Goal: Task Accomplishment & Management: Manage account settings

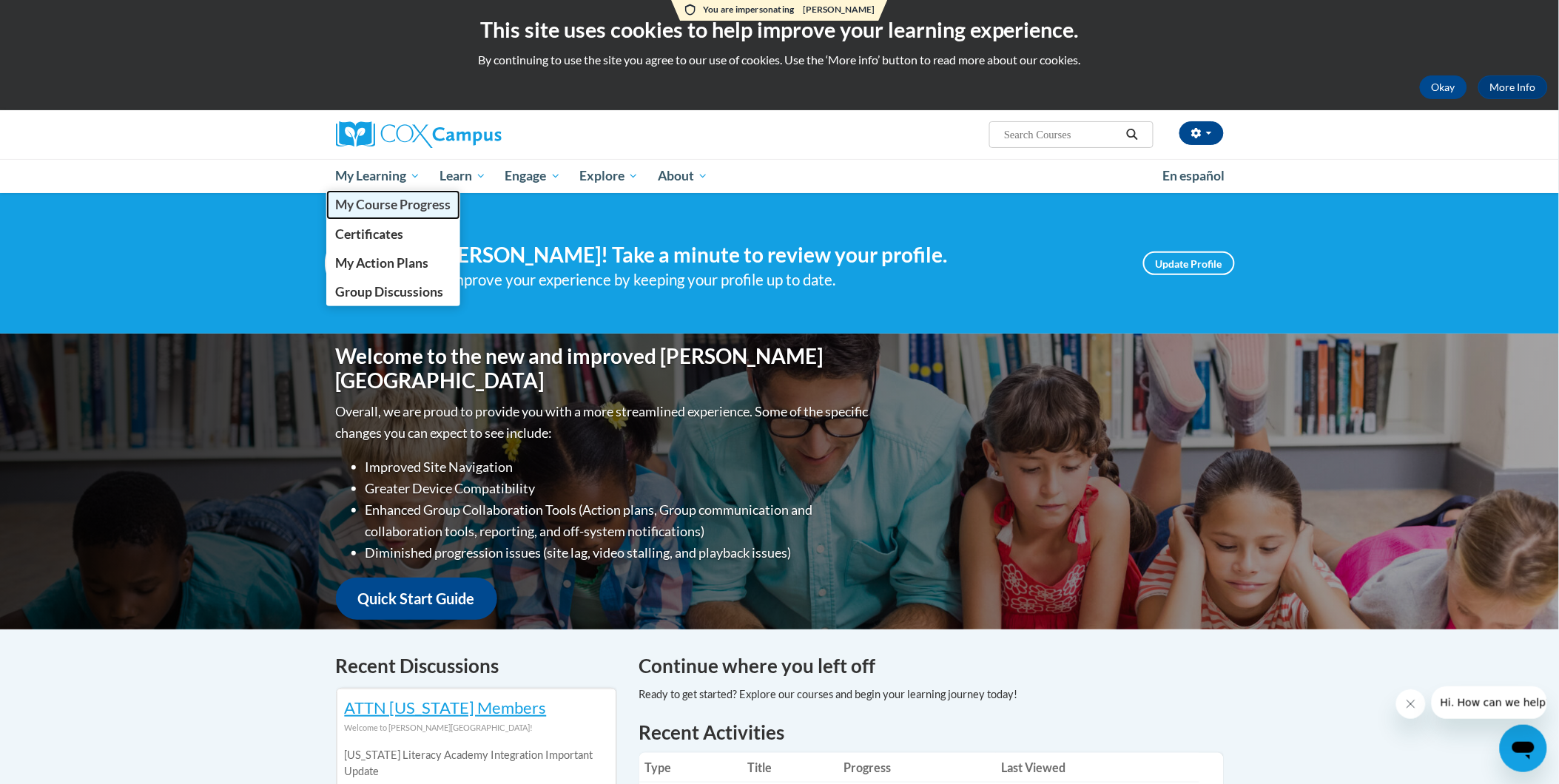
click at [414, 207] on span "My Course Progress" at bounding box center [393, 204] width 115 height 16
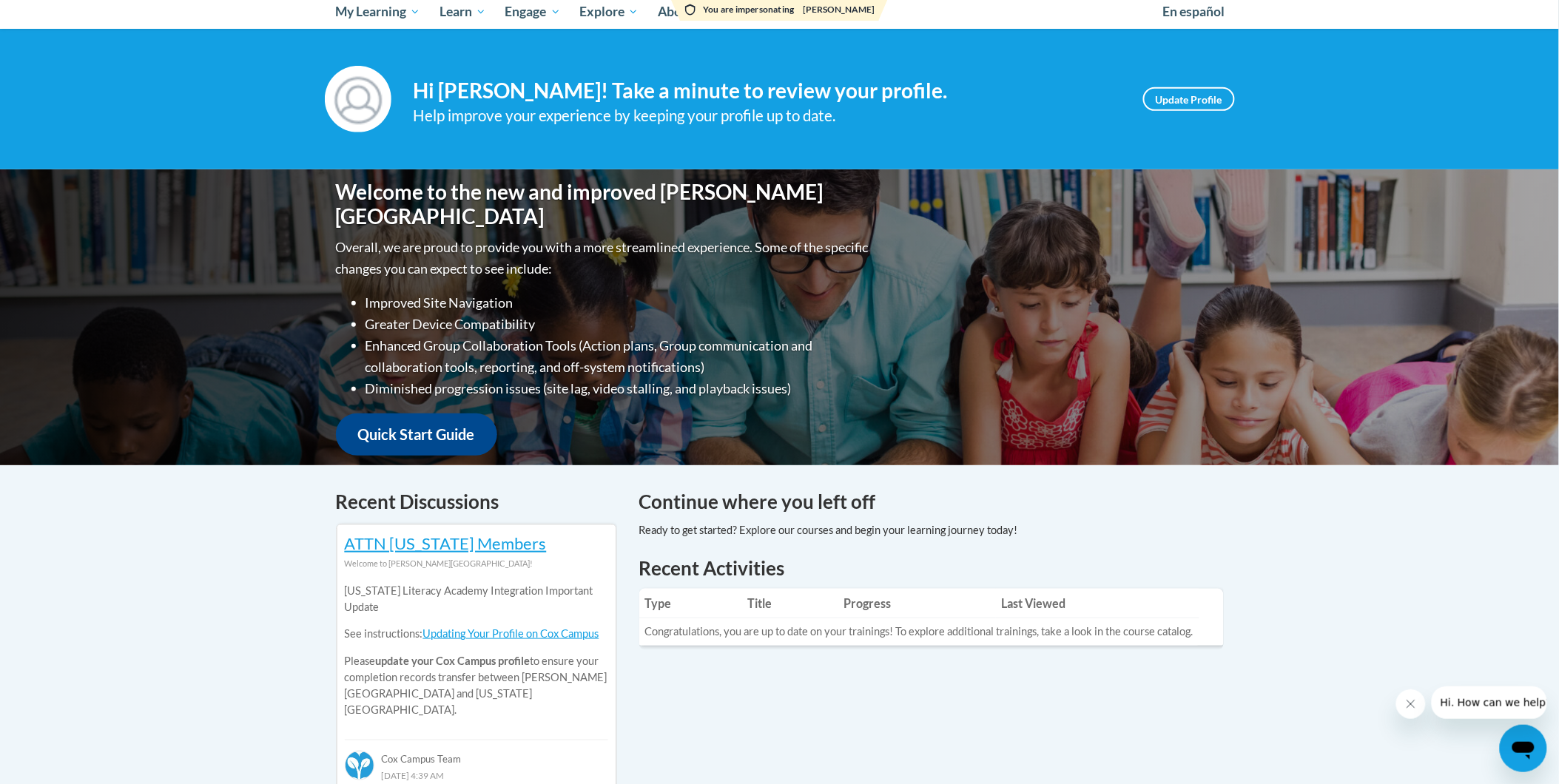
scroll to position [82, 0]
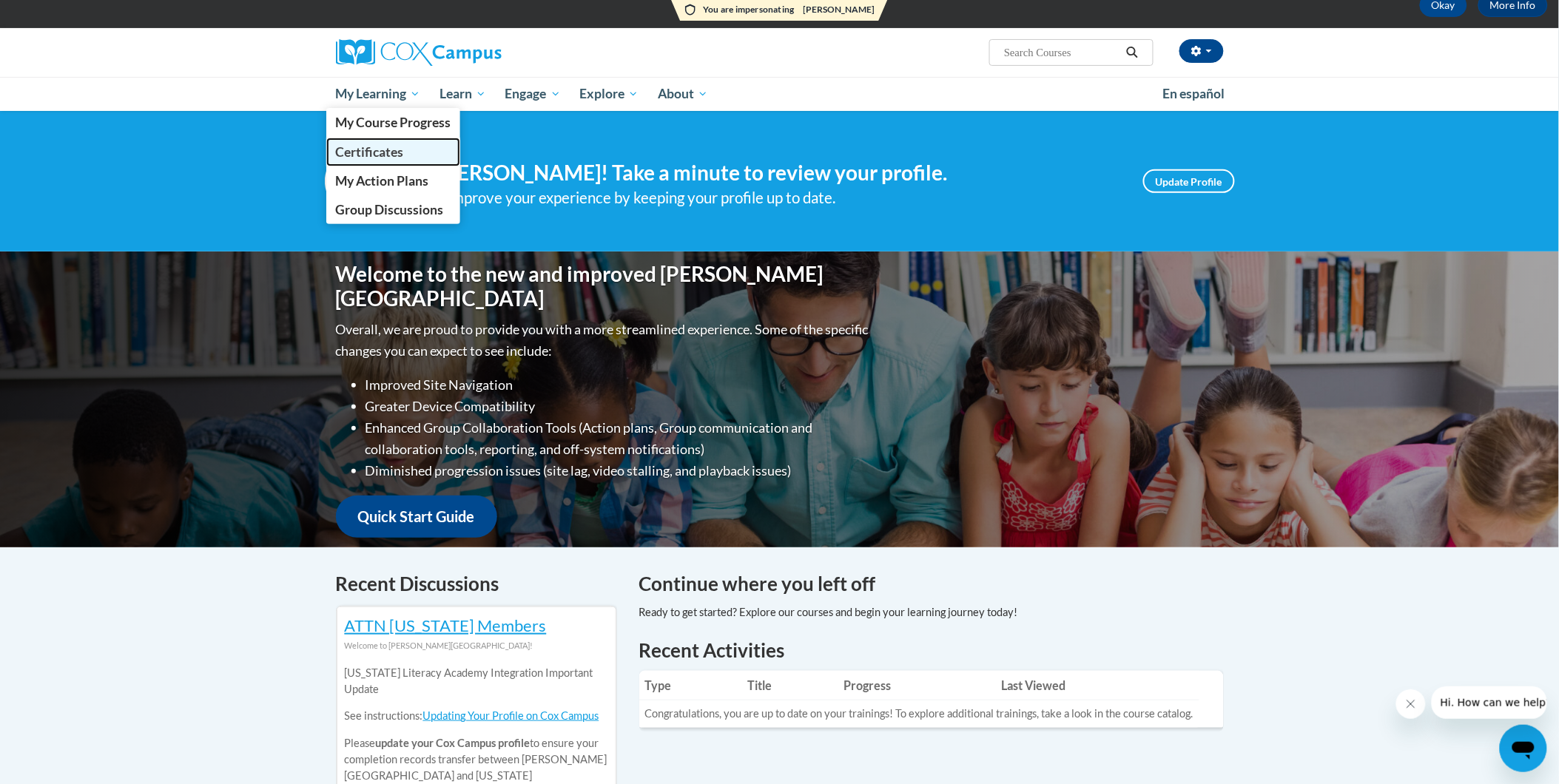
click at [373, 144] on span "Certificates" at bounding box center [369, 152] width 68 height 16
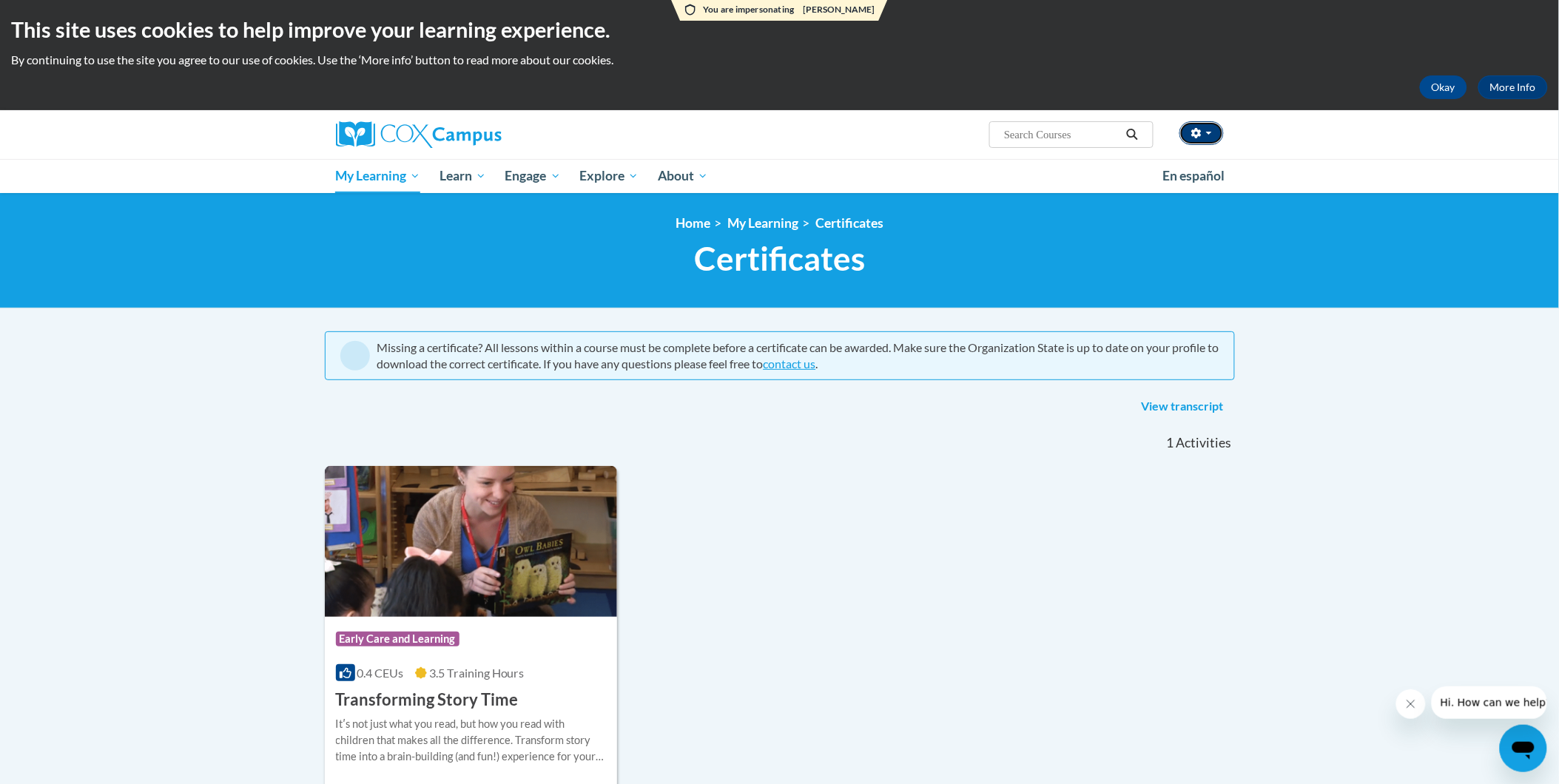
click at [1206, 134] on button "button" at bounding box center [1202, 133] width 45 height 23
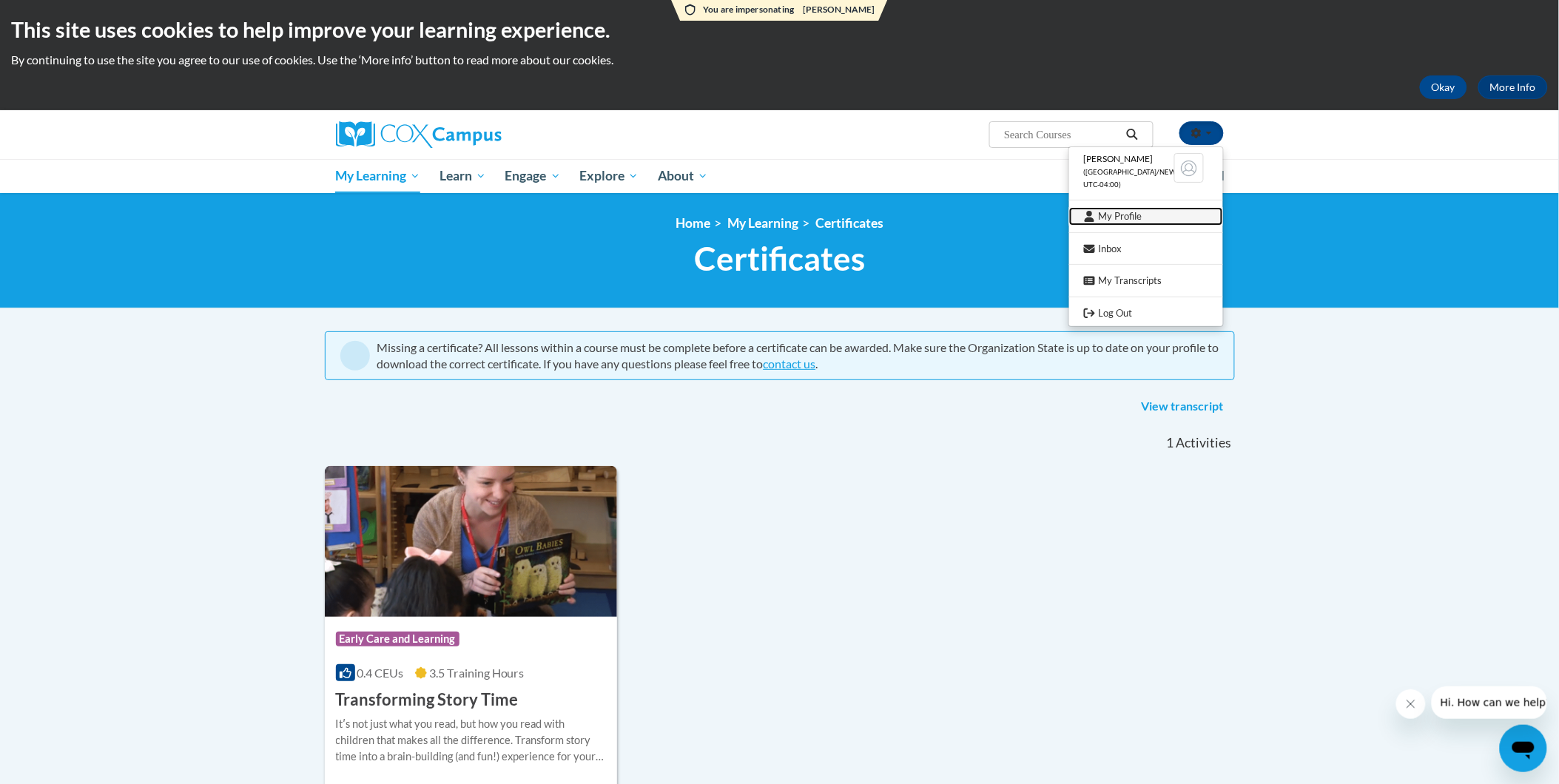
click at [1116, 217] on link "My Profile" at bounding box center [1146, 216] width 154 height 18
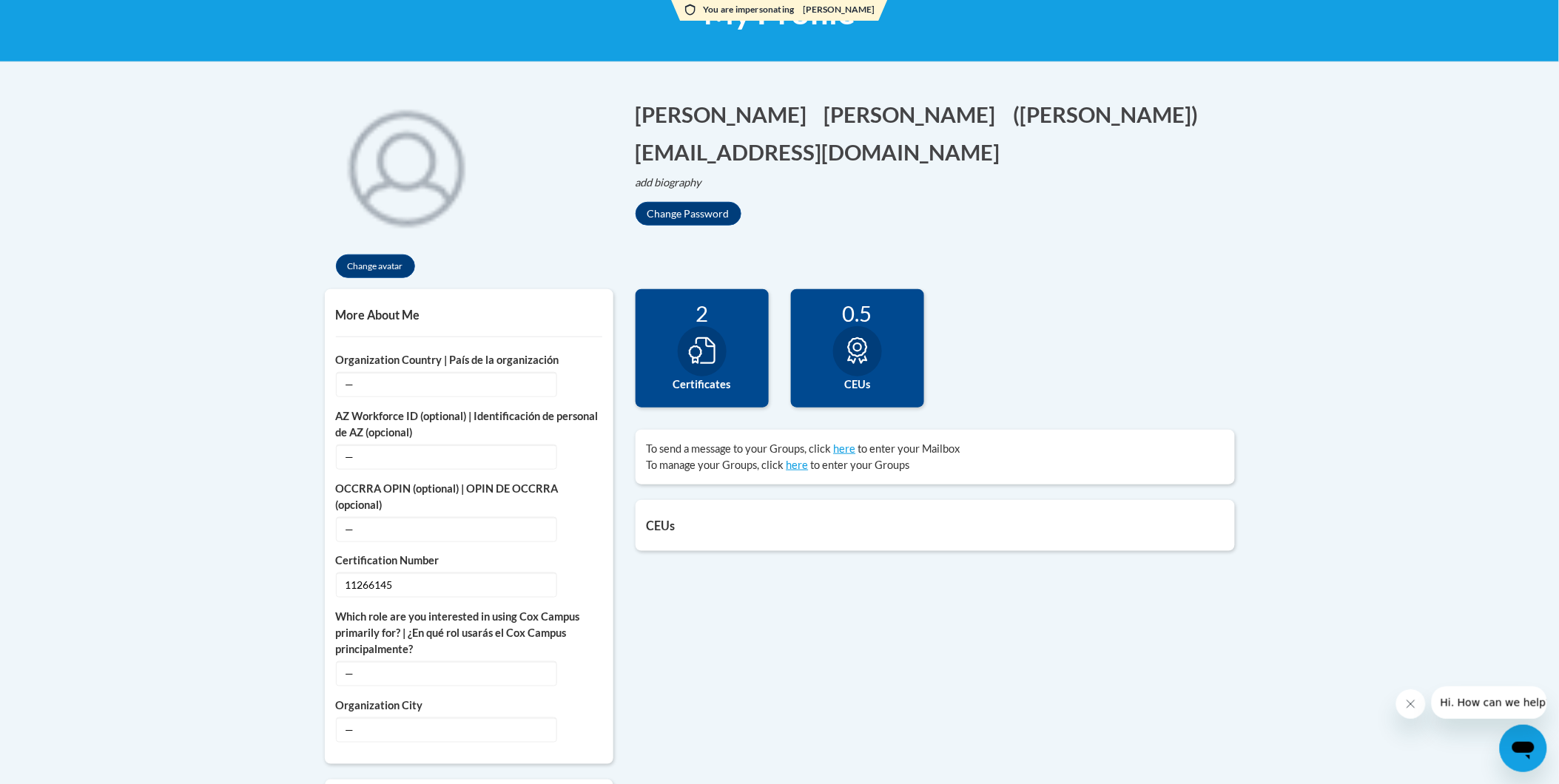
scroll to position [855, 0]
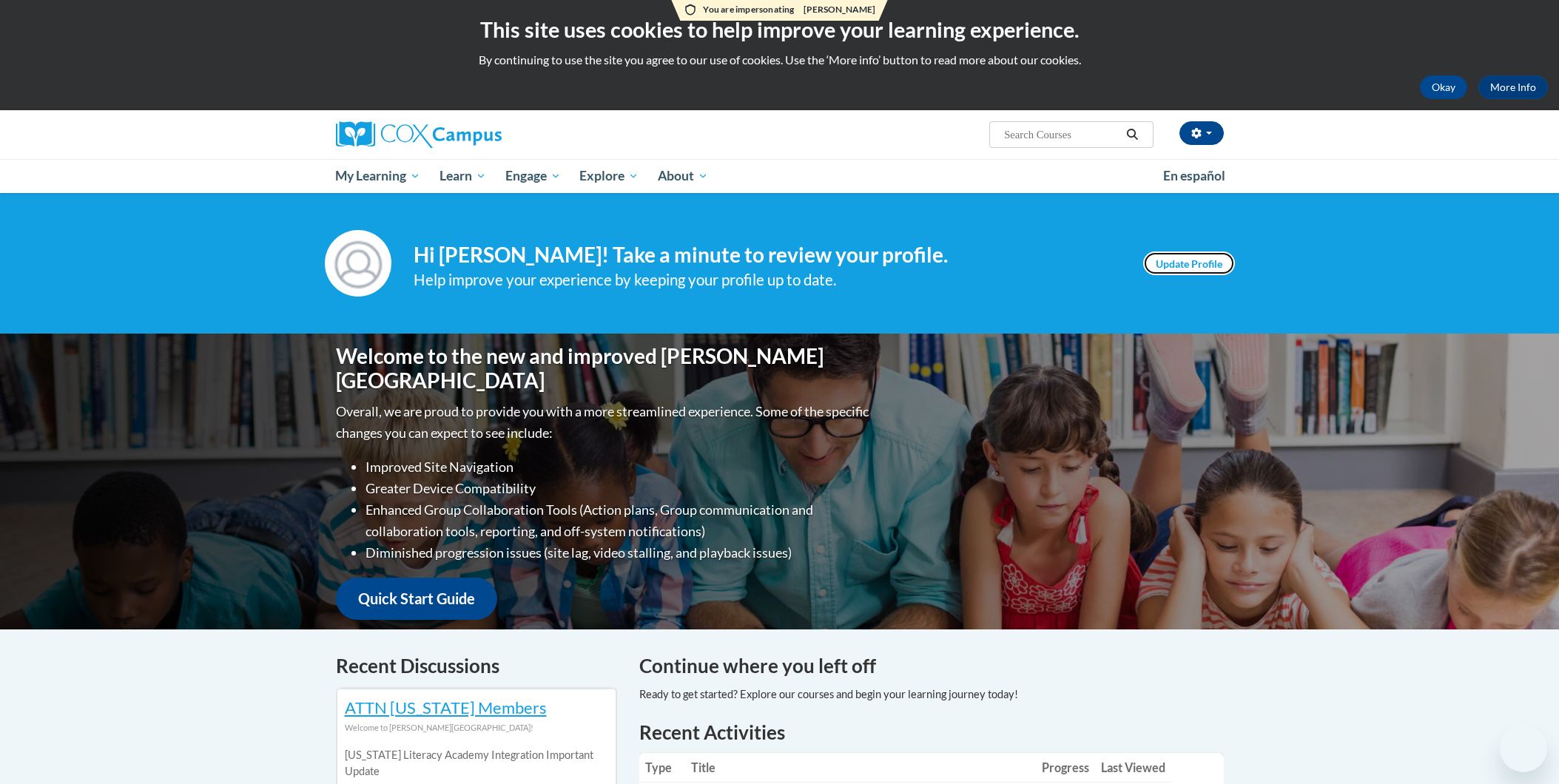
click at [1177, 269] on link "Update Profile" at bounding box center [1189, 264] width 92 height 23
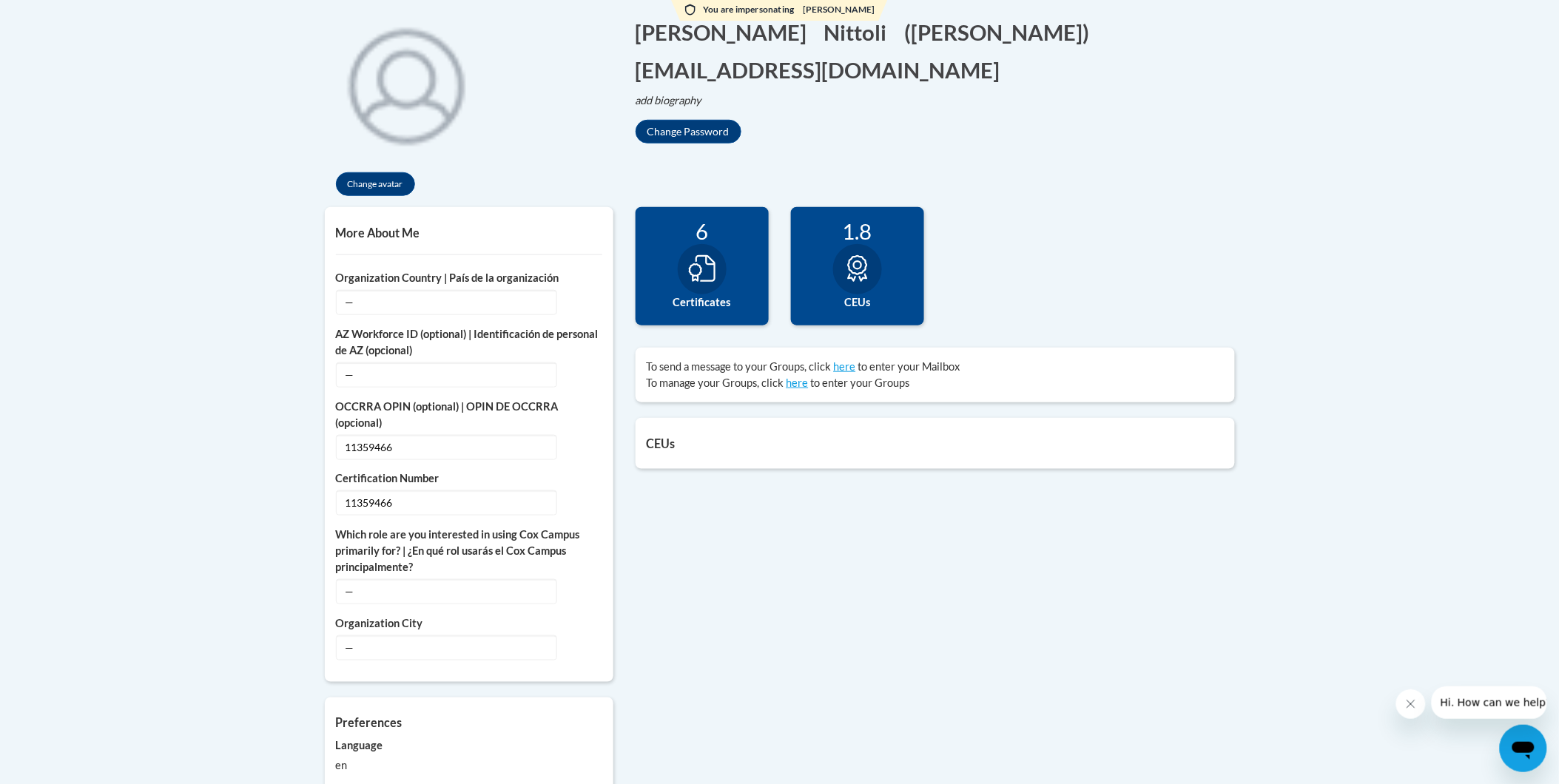
click at [933, 72] on h1 "[PERSON_NAME] Edit Screen Name [PERSON_NAME] [GEOGRAPHIC_DATA] Edit Screen Name…" at bounding box center [936, 51] width 599 height 68
click at [1001, 71] on icon "Edit email address" at bounding box center [1005, 76] width 10 height 10
click at [786, 54] on input "[EMAIL_ADDRESS][DOMAIN_NAME]" at bounding box center [711, 67] width 150 height 25
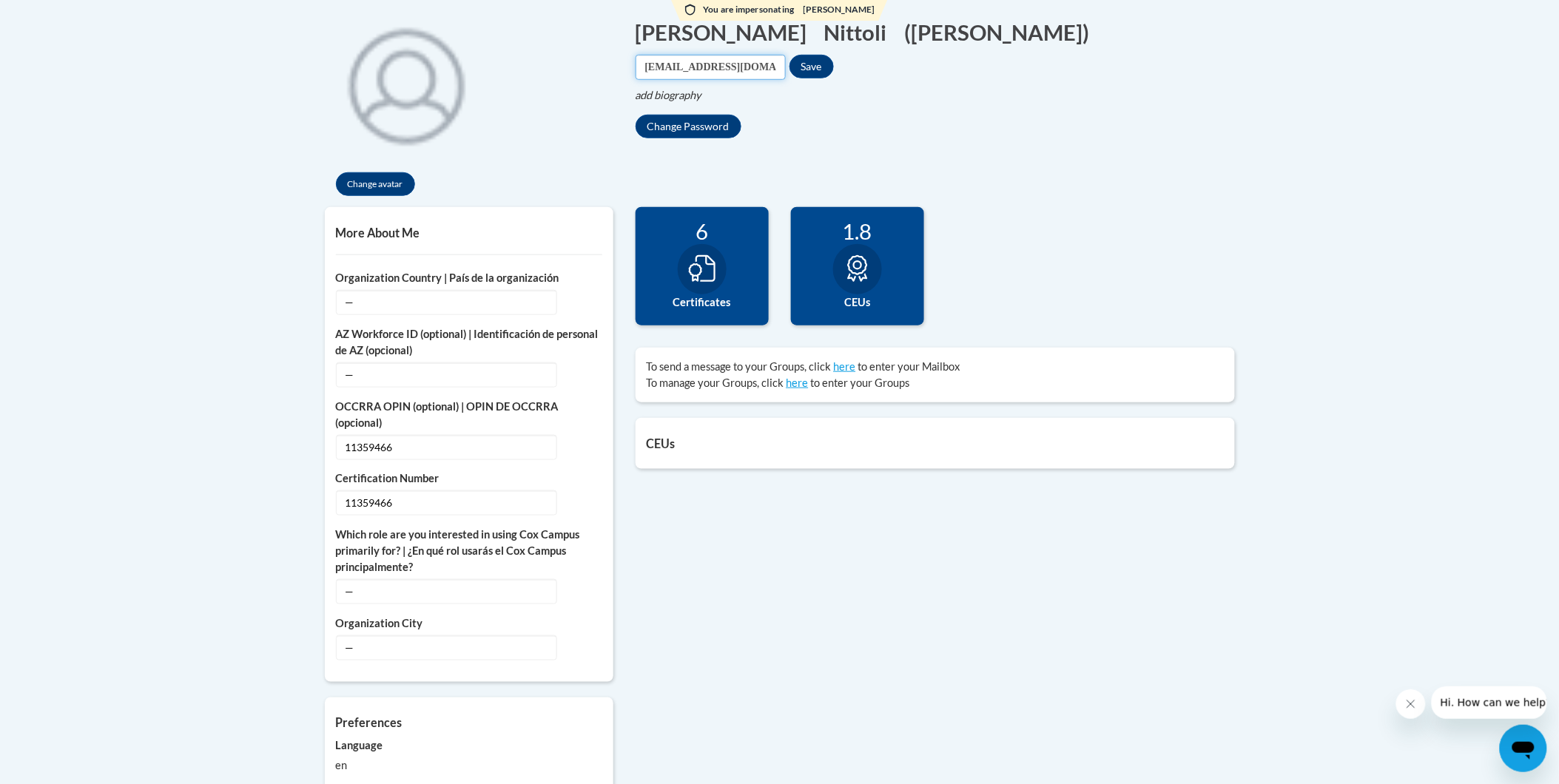
paste input "[EMAIL_ADDRESS][DOMAIN_NAME]"
type input "[EMAIL_ADDRESS][DOMAIN_NAME]"
click at [834, 54] on button "Save" at bounding box center [811, 66] width 45 height 23
